Goal: Task Accomplishment & Management: Use online tool/utility

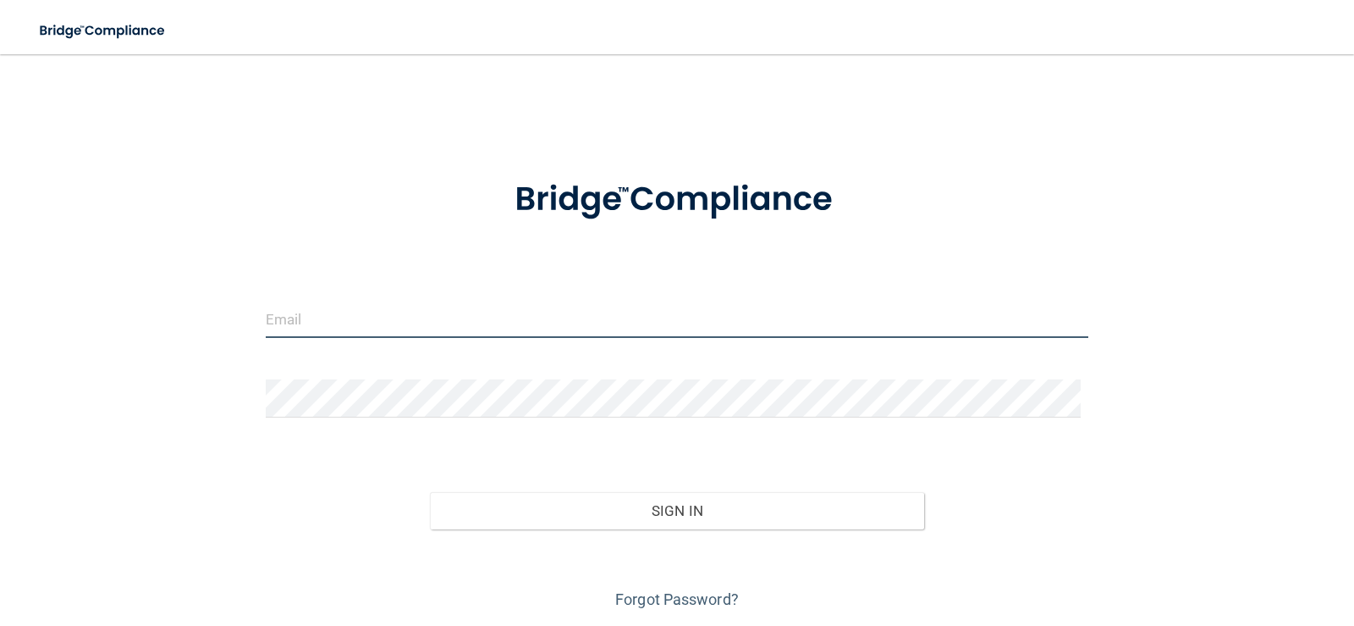
type input "[EMAIL_ADDRESS][DOMAIN_NAME]"
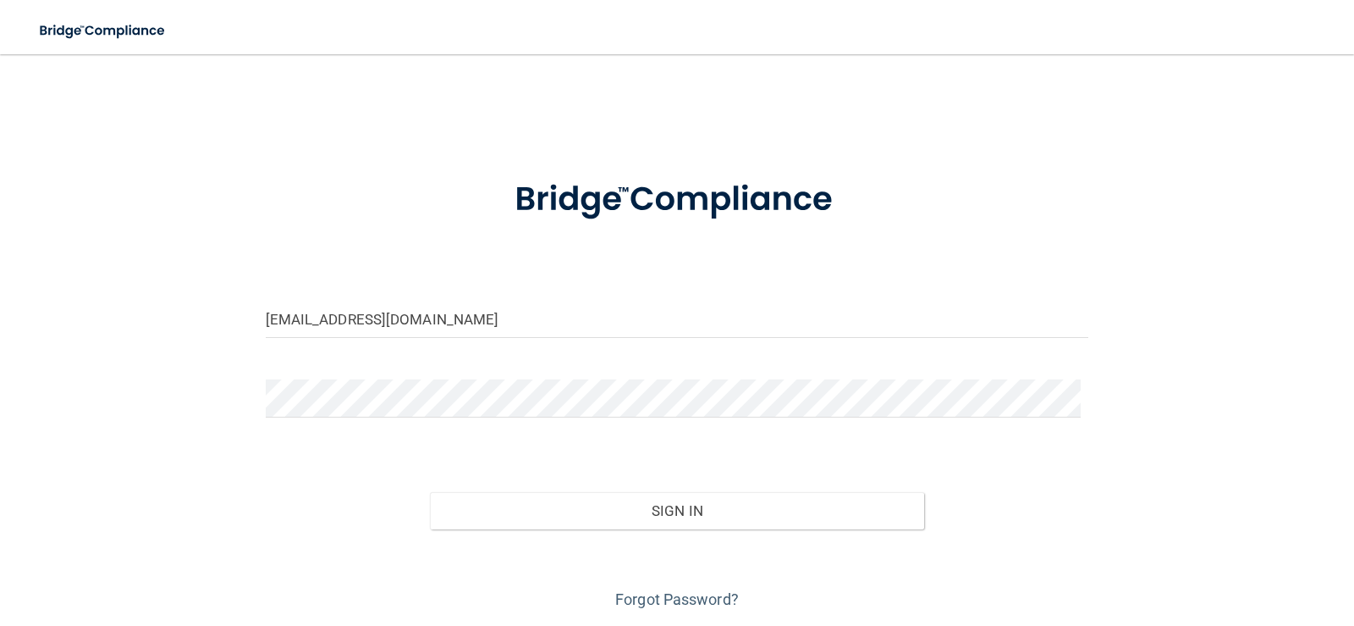
click at [677, 529] on div "Forgot Password?" at bounding box center [677, 571] width 849 height 85
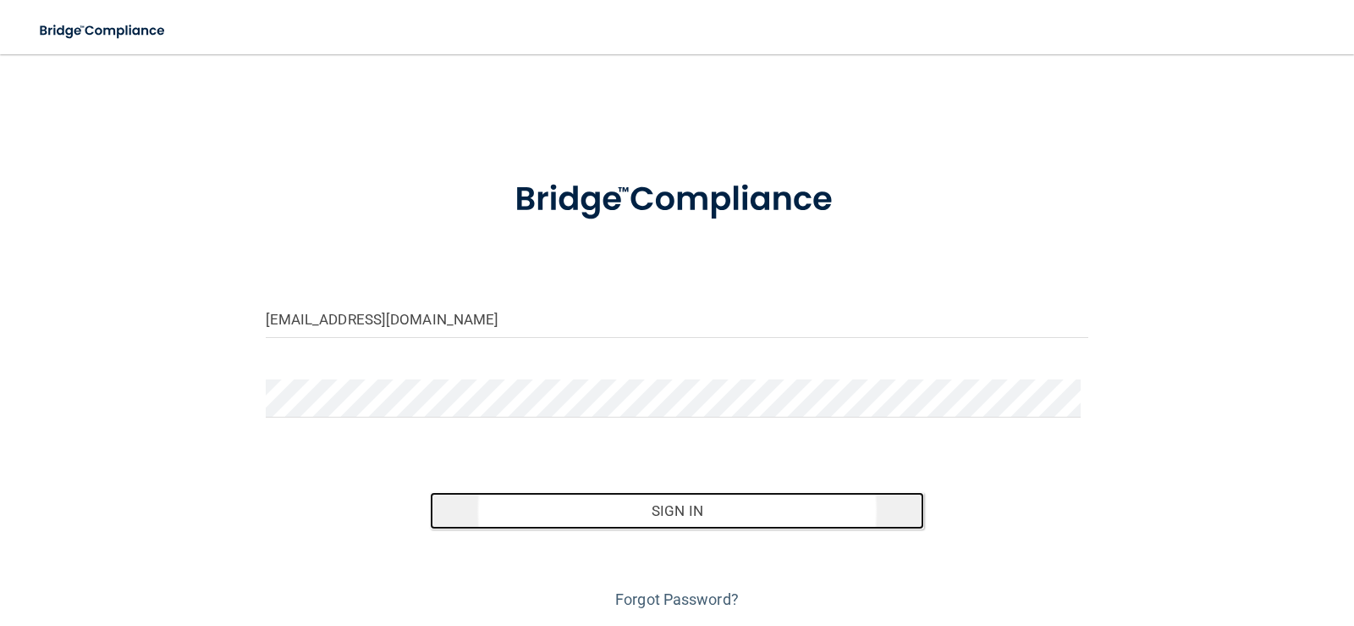
click at [677, 525] on button "Sign In" at bounding box center [677, 510] width 494 height 37
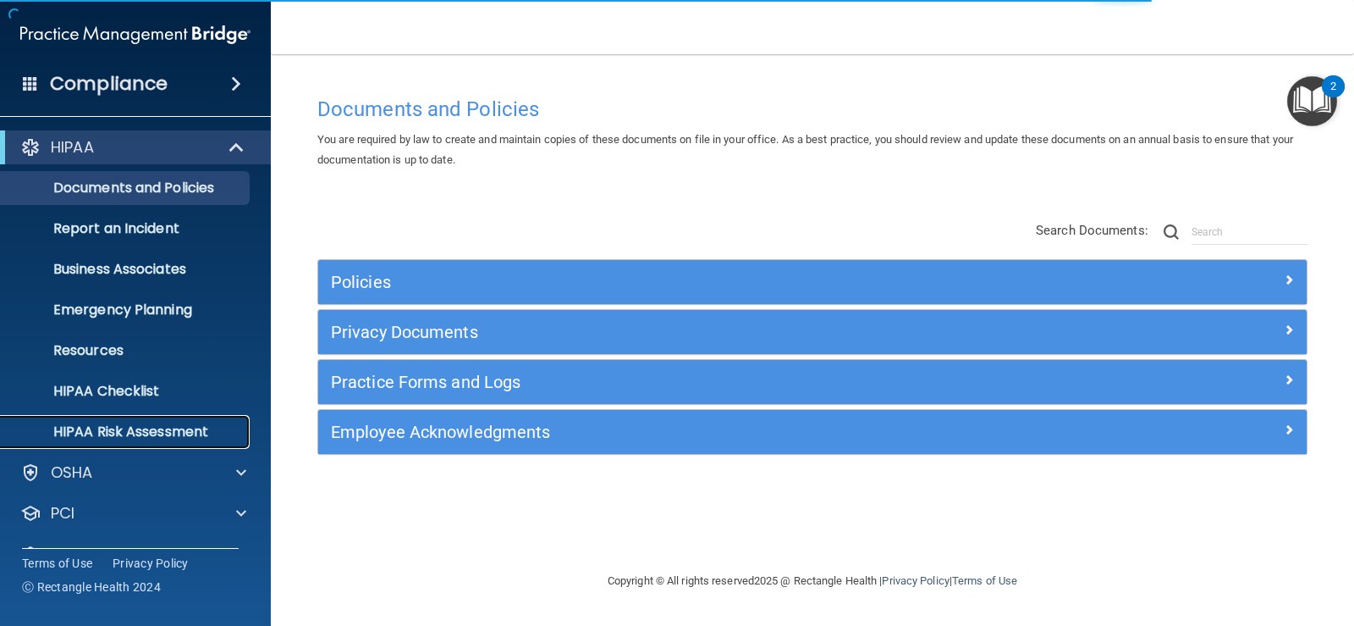
click at [121, 428] on p "HIPAA Risk Assessment" at bounding box center [126, 431] width 231 height 17
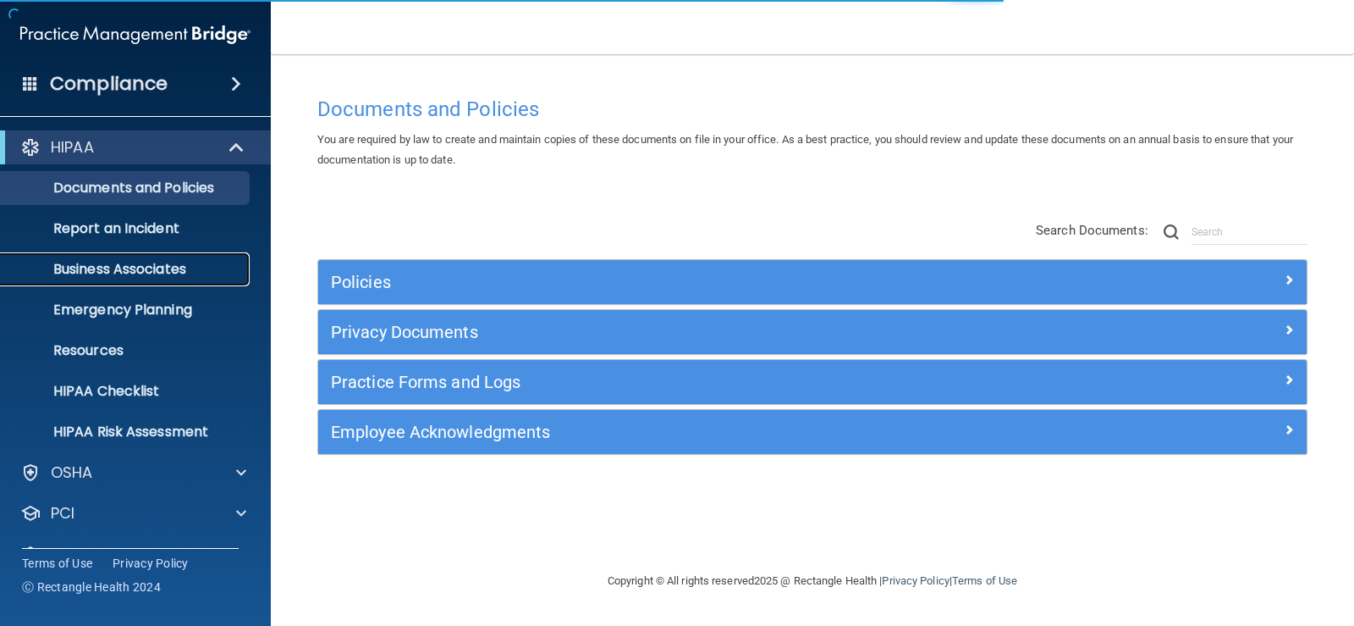
click at [195, 267] on p "Business Associates" at bounding box center [126, 269] width 231 height 17
